Goal: Register for event/course

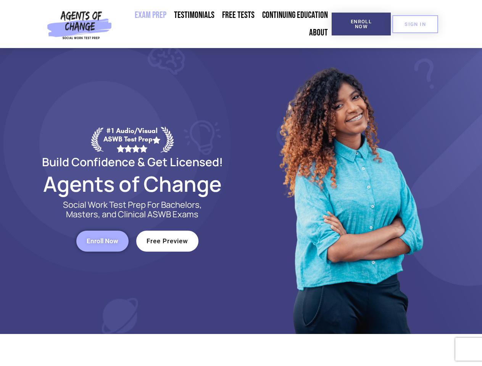
click at [241, 183] on div at bounding box center [350, 191] width 218 height 286
click at [361, 24] on span "Enroll Now" at bounding box center [361, 24] width 35 height 10
click at [415, 24] on span "SIGN IN" at bounding box center [415, 24] width 21 height 5
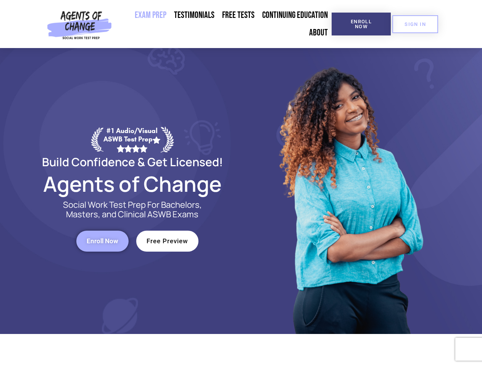
click at [102, 241] on span "Enroll Now" at bounding box center [103, 241] width 32 height 6
click at [167, 241] on span "Free Preview" at bounding box center [168, 241] width 42 height 6
